Goal: Navigation & Orientation: Find specific page/section

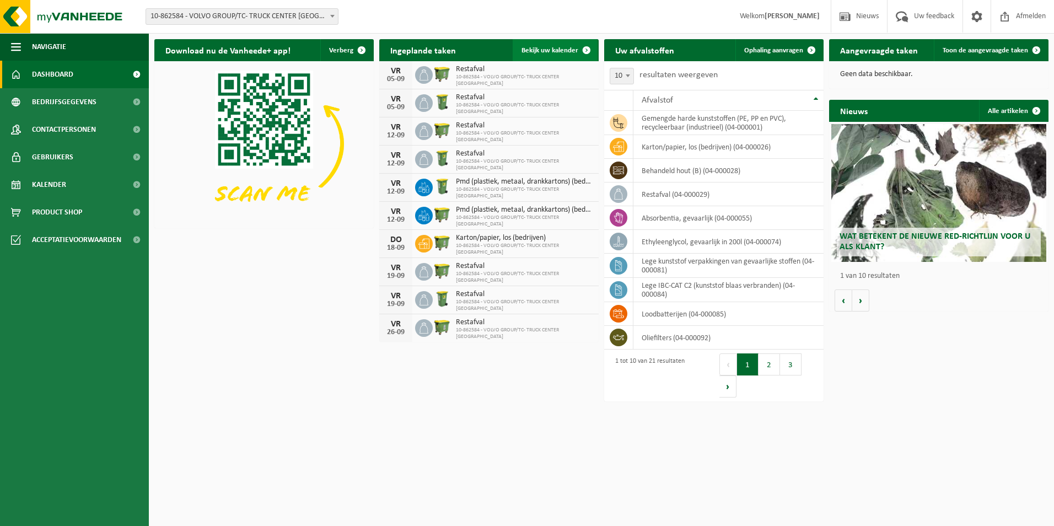
click at [562, 48] on span "Bekijk uw kalender" at bounding box center [549, 50] width 57 height 7
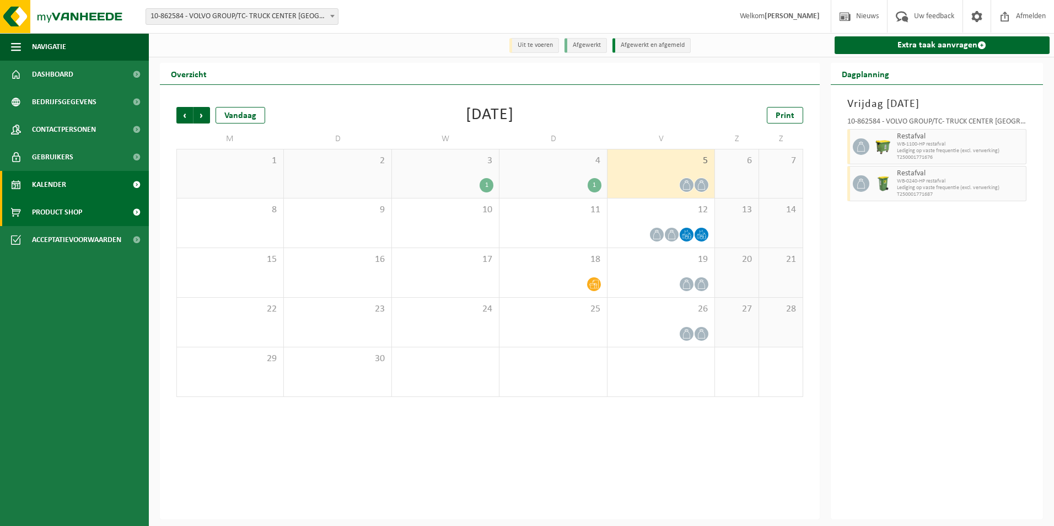
click at [38, 209] on span "Product Shop" at bounding box center [57, 212] width 50 height 28
